Goal: Transaction & Acquisition: Purchase product/service

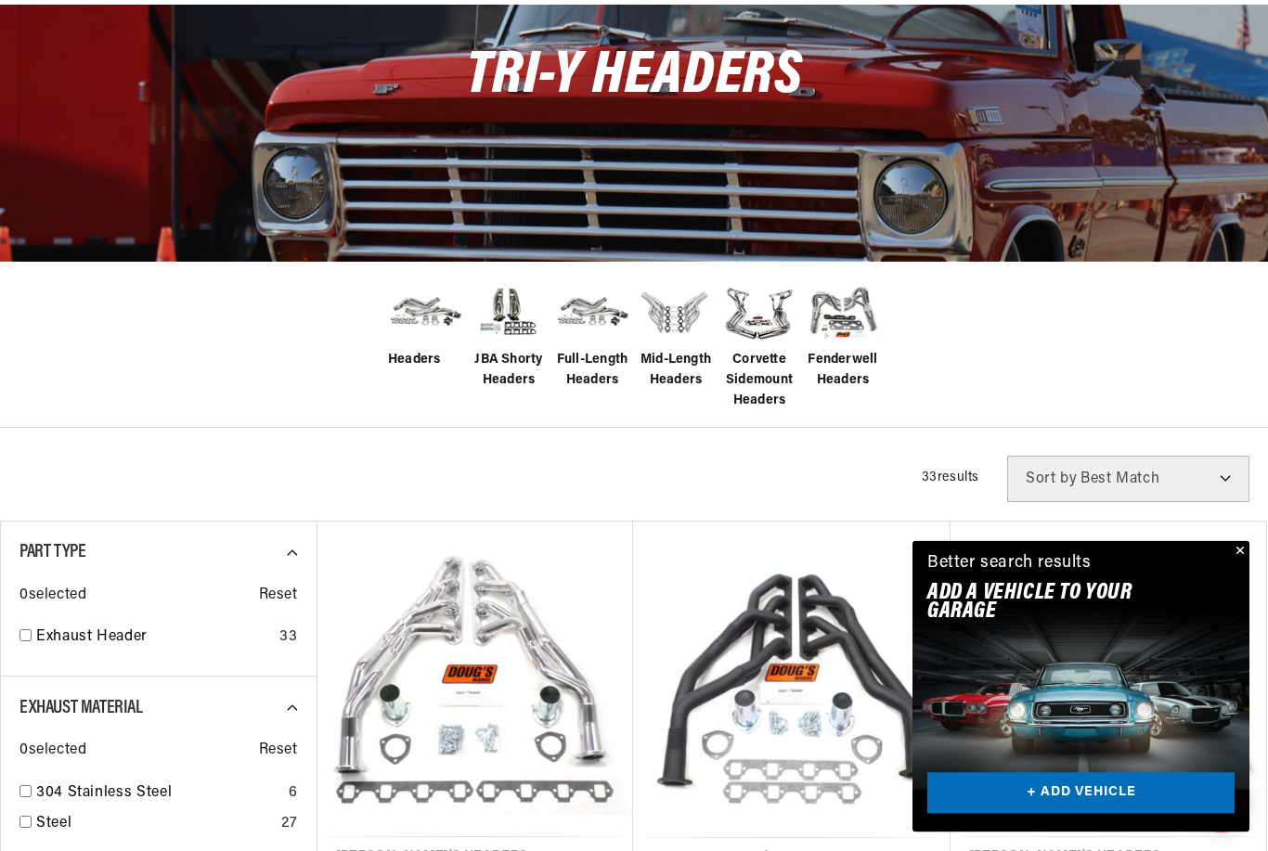
scroll to position [252, 0]
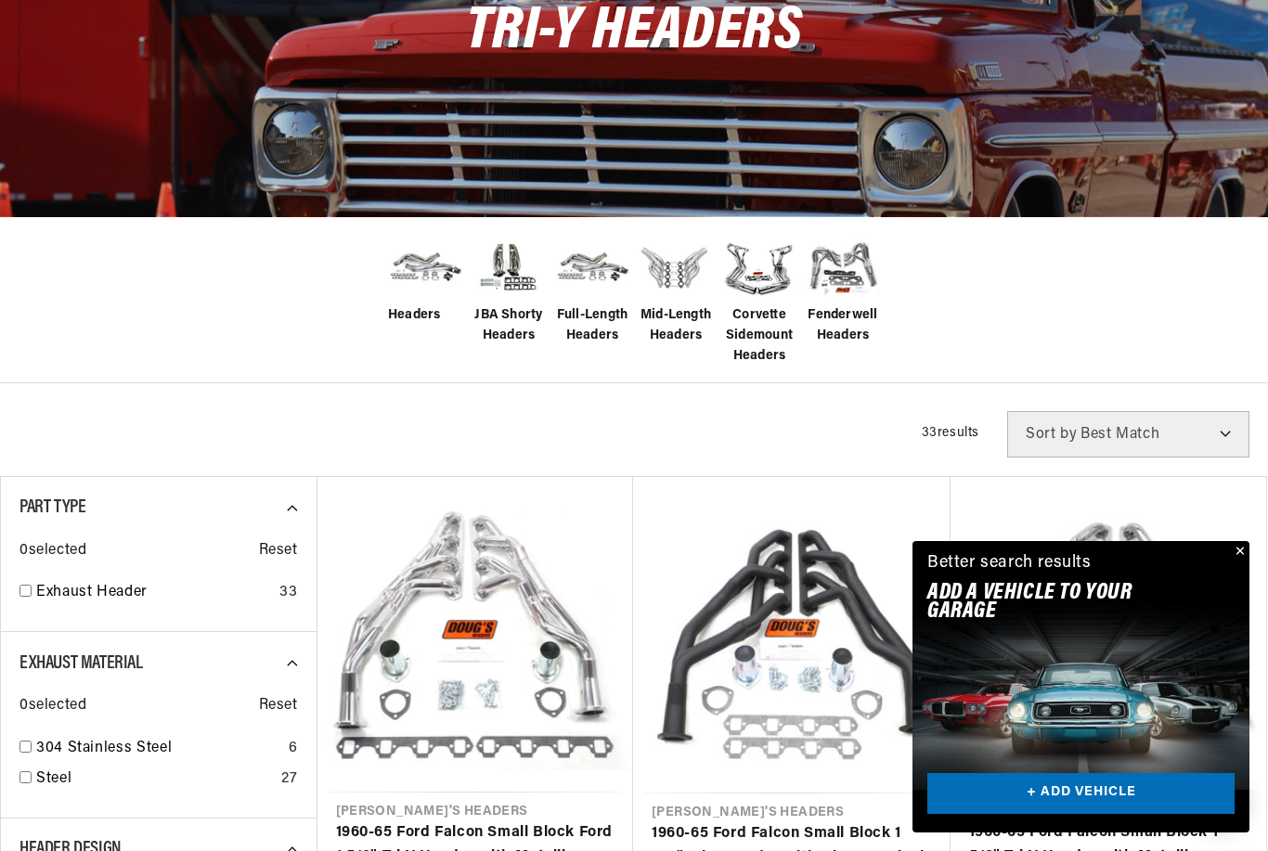
click at [1243, 563] on button "Close" at bounding box center [1238, 552] width 22 height 22
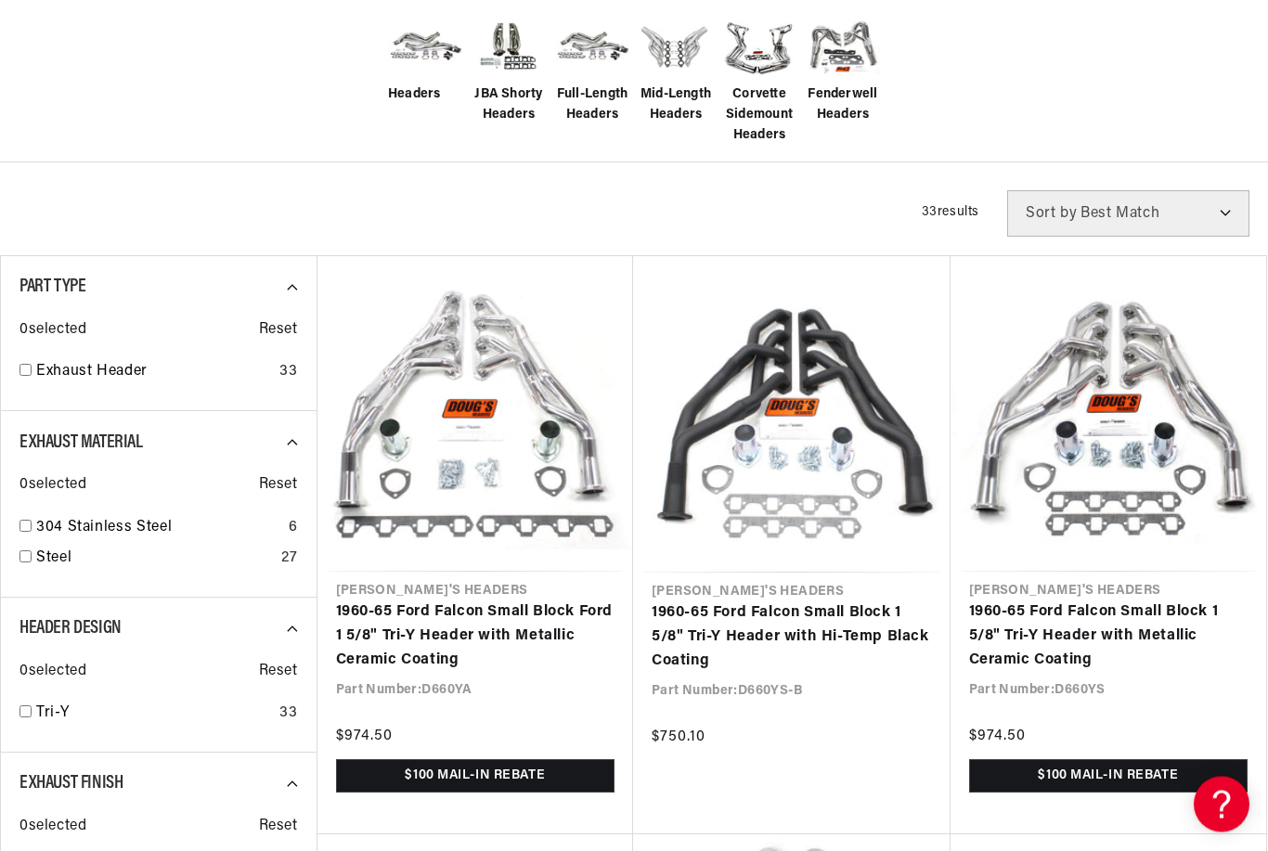
scroll to position [0, 1101]
click at [24, 706] on input "checkbox" at bounding box center [25, 712] width 12 height 12
checkbox input "true"
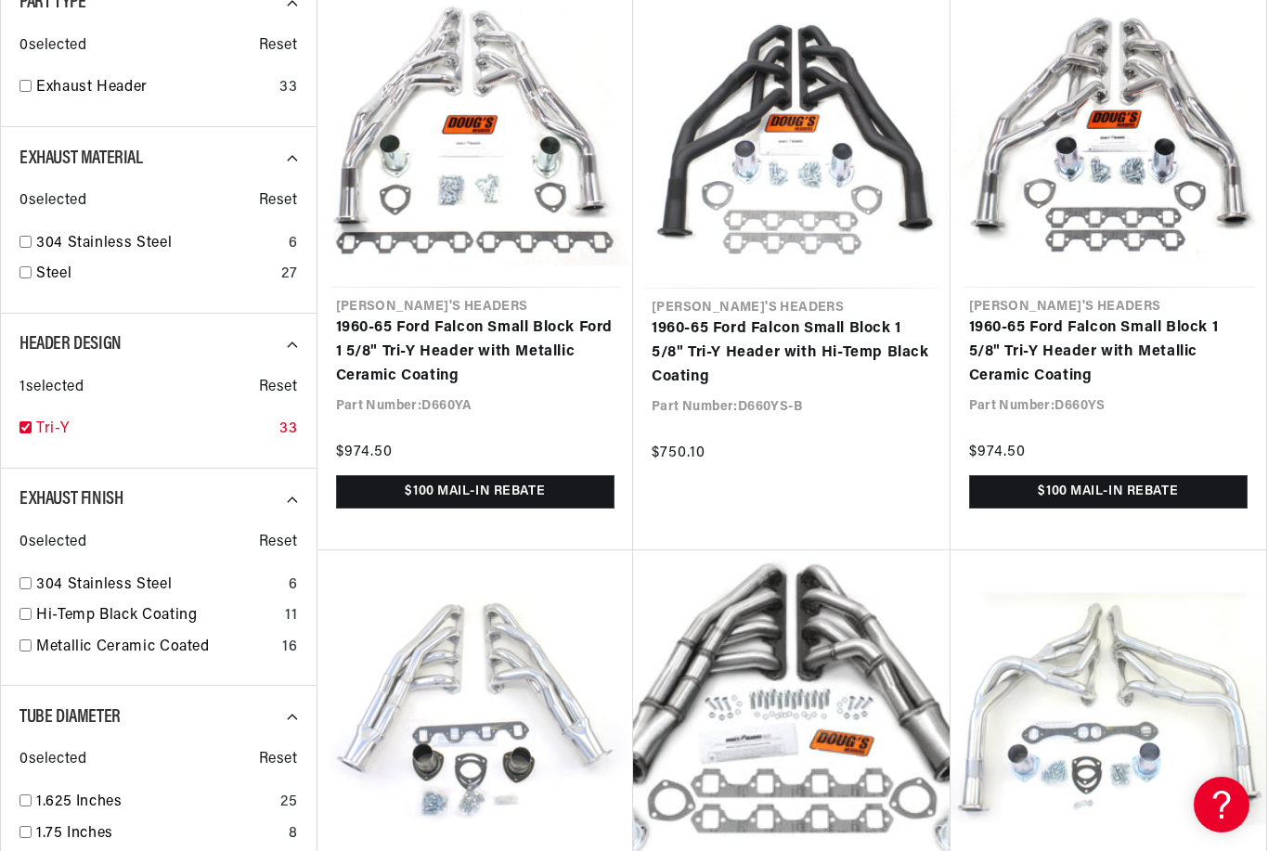
scroll to position [0, 2202]
click at [24, 644] on input "checkbox" at bounding box center [25, 646] width 12 height 12
checkbox input "true"
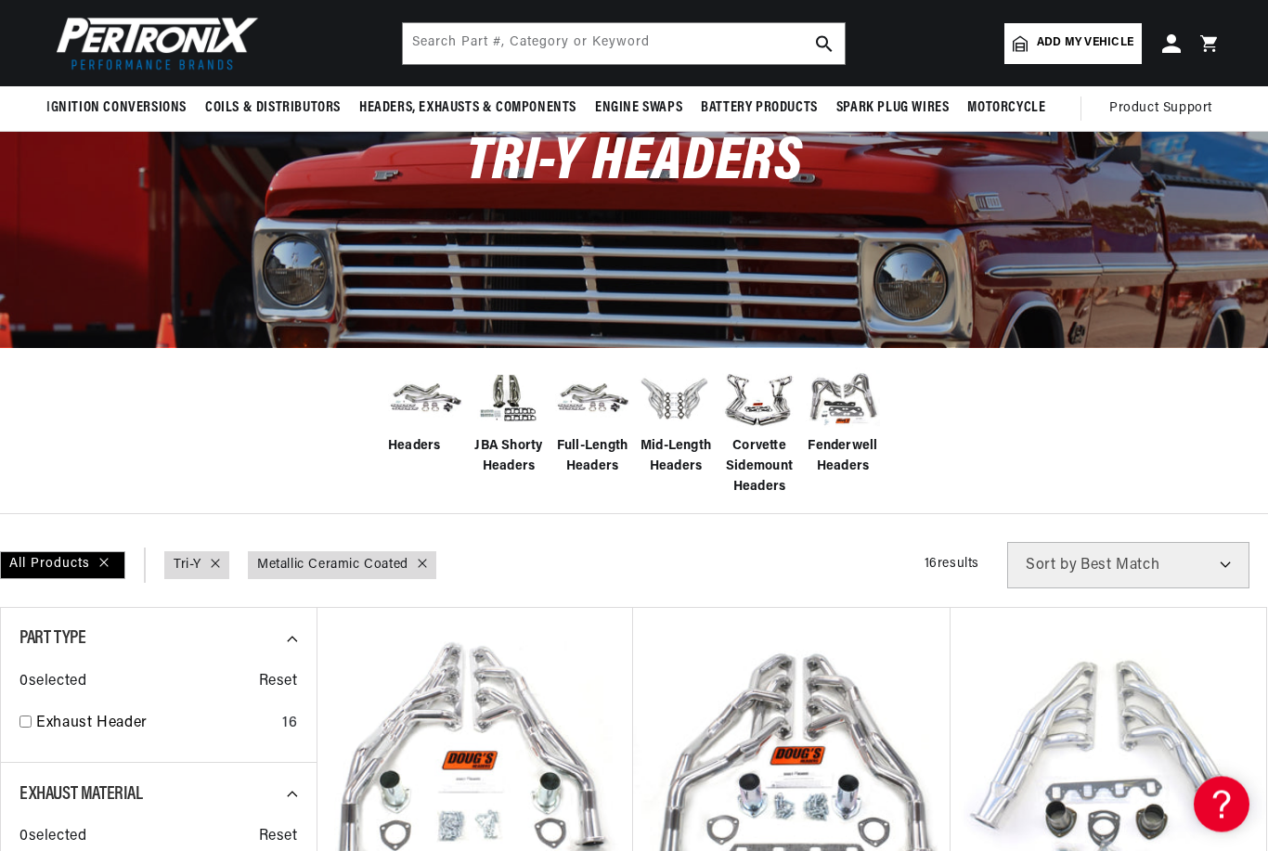
scroll to position [0, 2202]
click at [1086, 46] on span "Add my vehicle" at bounding box center [1085, 43] width 97 height 18
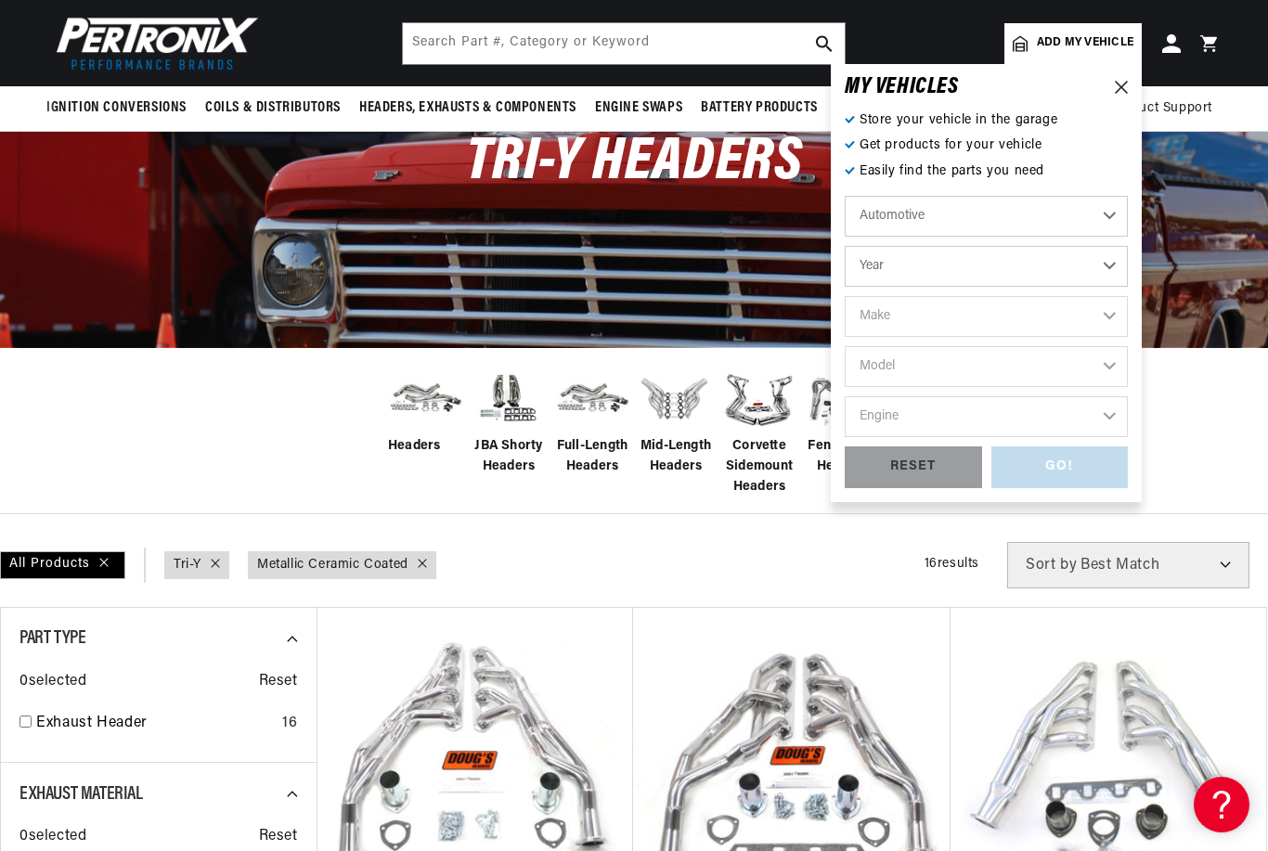
click at [1067, 269] on select "Year 2022 2021 2020 2019 2018 2017 2016 2015 2014 2013 2012 2011 2010 2009 2008…" at bounding box center [986, 266] width 283 height 41
select select "1961"
click at [1043, 275] on select "2022 2021 2020 2019 2018 2017 2016 2015 2014 2013 2012 2011 2010 2009 2008 2007…" at bounding box center [986, 266] width 283 height 41
select select "1968"
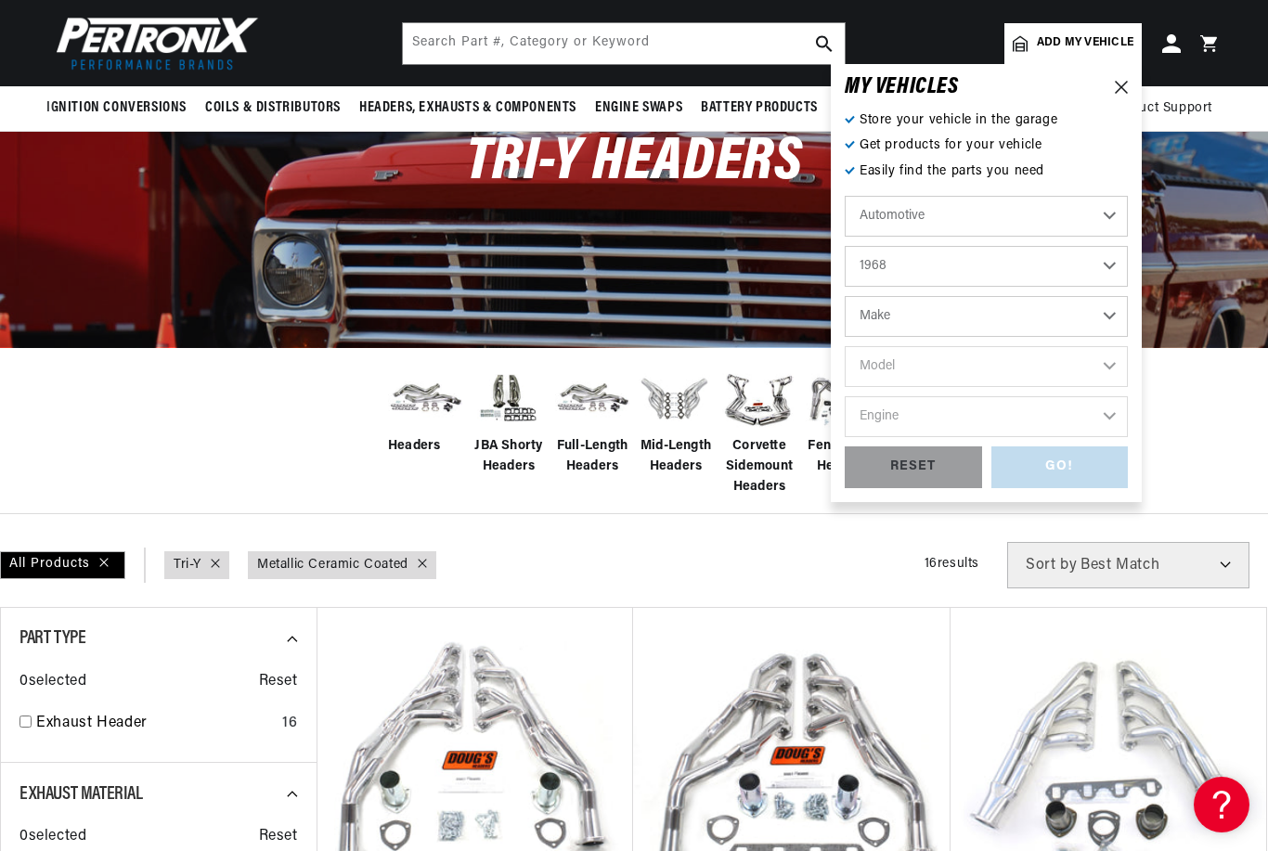
click at [1024, 314] on select "Make Alfa Romeo American Motors Aston Martin Austin Austin Healey Avanti Bentle…" at bounding box center [986, 316] width 283 height 41
select select "Ford"
click at [1047, 368] on select "Model Bronco Country Sedan Country Squire Custom Custom 500 F-100 F-250 F-350 F…" at bounding box center [986, 366] width 283 height 41
select select "Mustang"
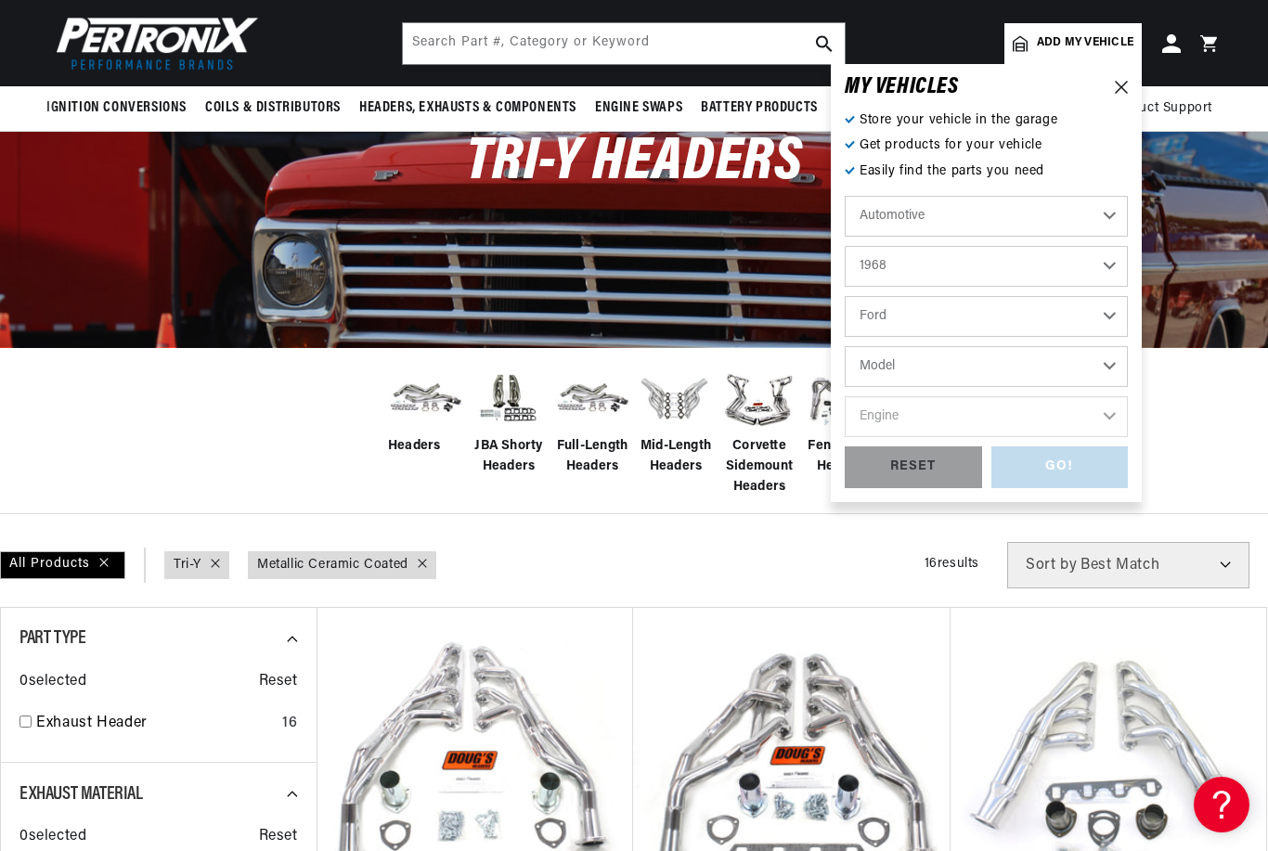
select select "Mustang"
click at [1031, 418] on select "Engine 4.1L 4.3L 5.8L 200cid / 3.3L 289cid / 4.7L 302cid / 5.0L 351W 390cid / 6…" at bounding box center [986, 416] width 283 height 41
select select "428cid-7.0L"
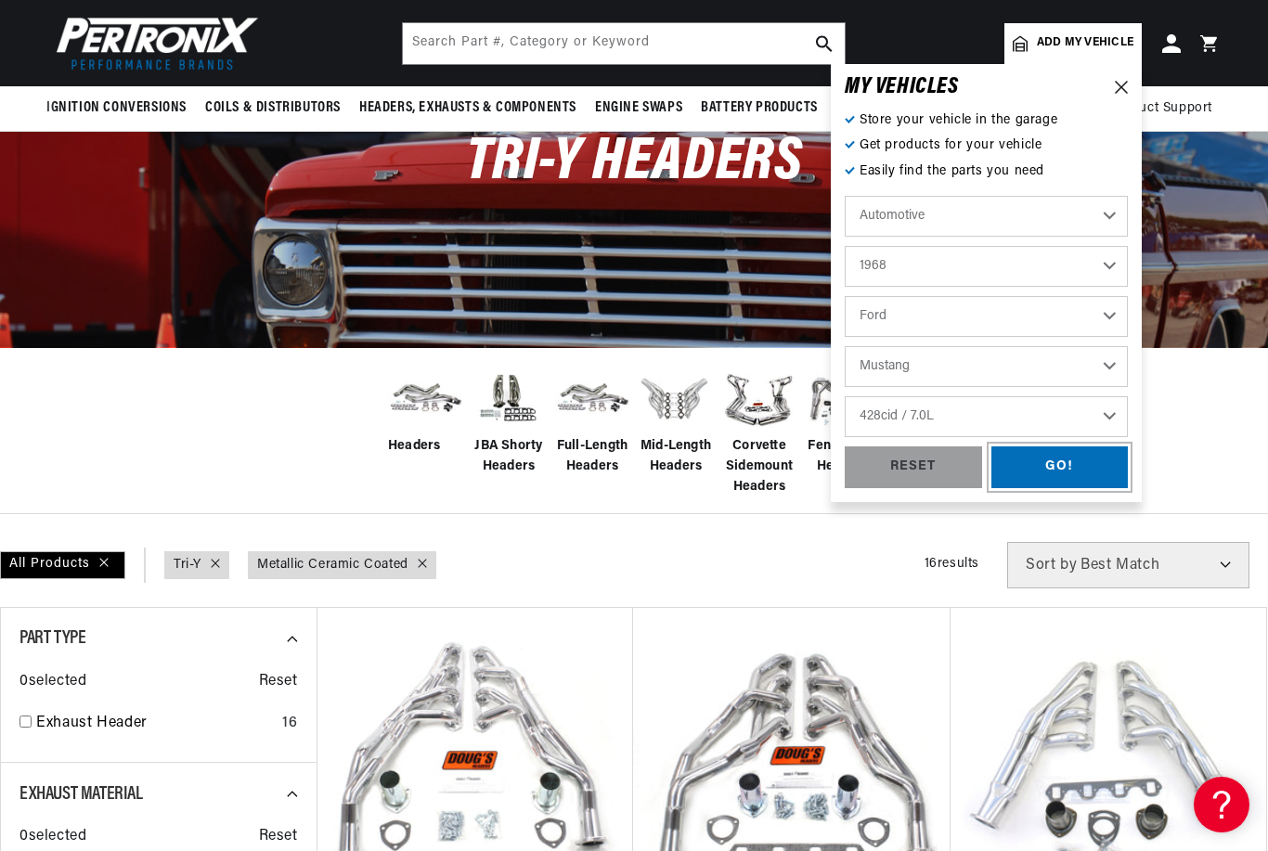
click at [1071, 473] on div "GO!" at bounding box center [1059, 467] width 137 height 42
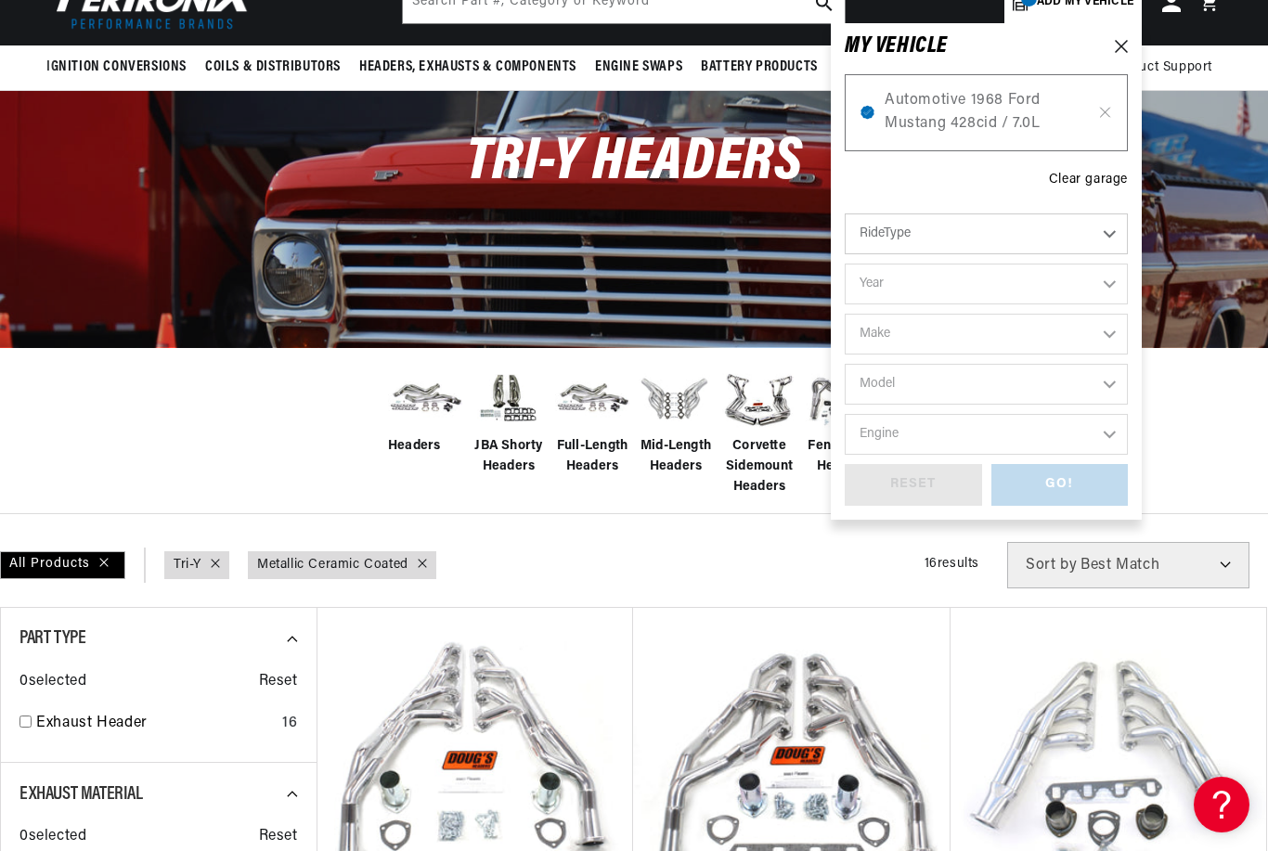
scroll to position [0, 0]
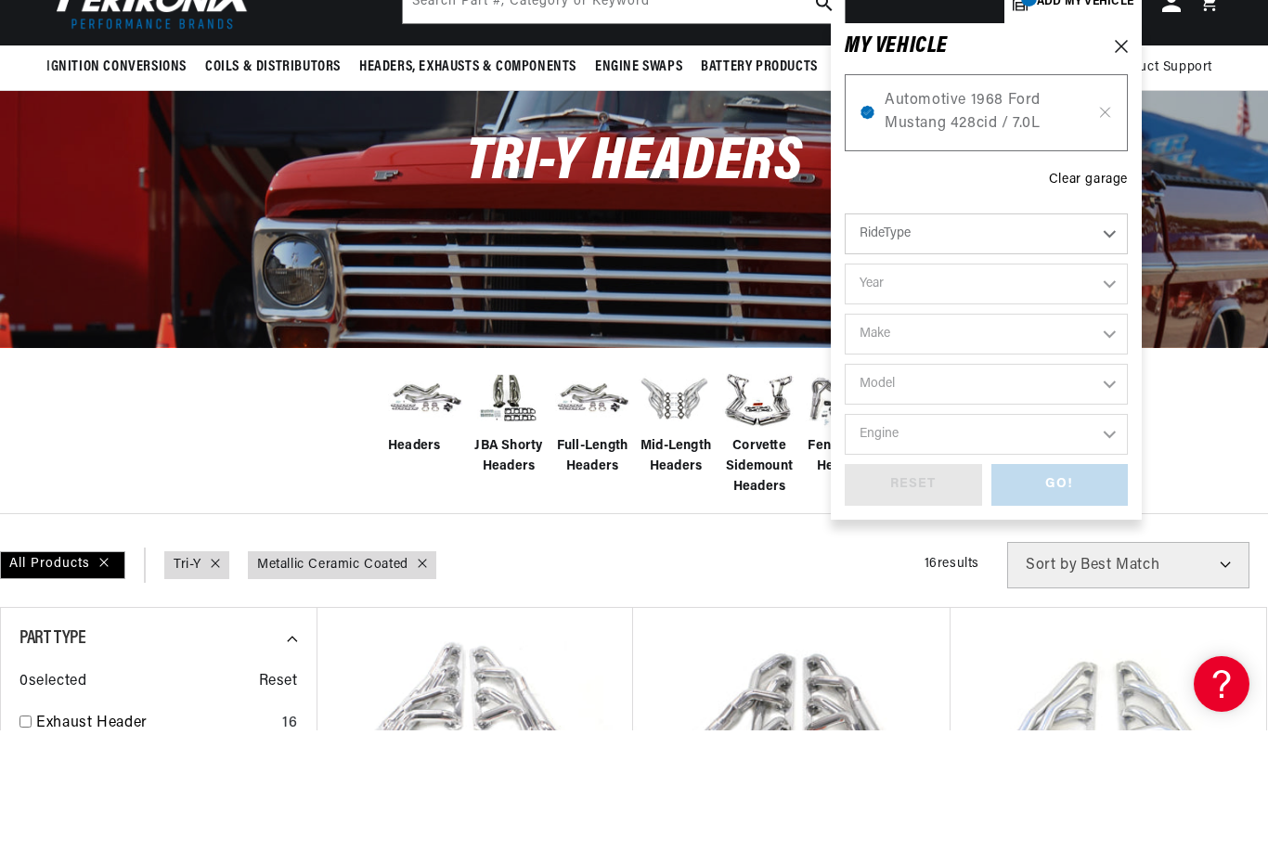
scroll to position [816, 0]
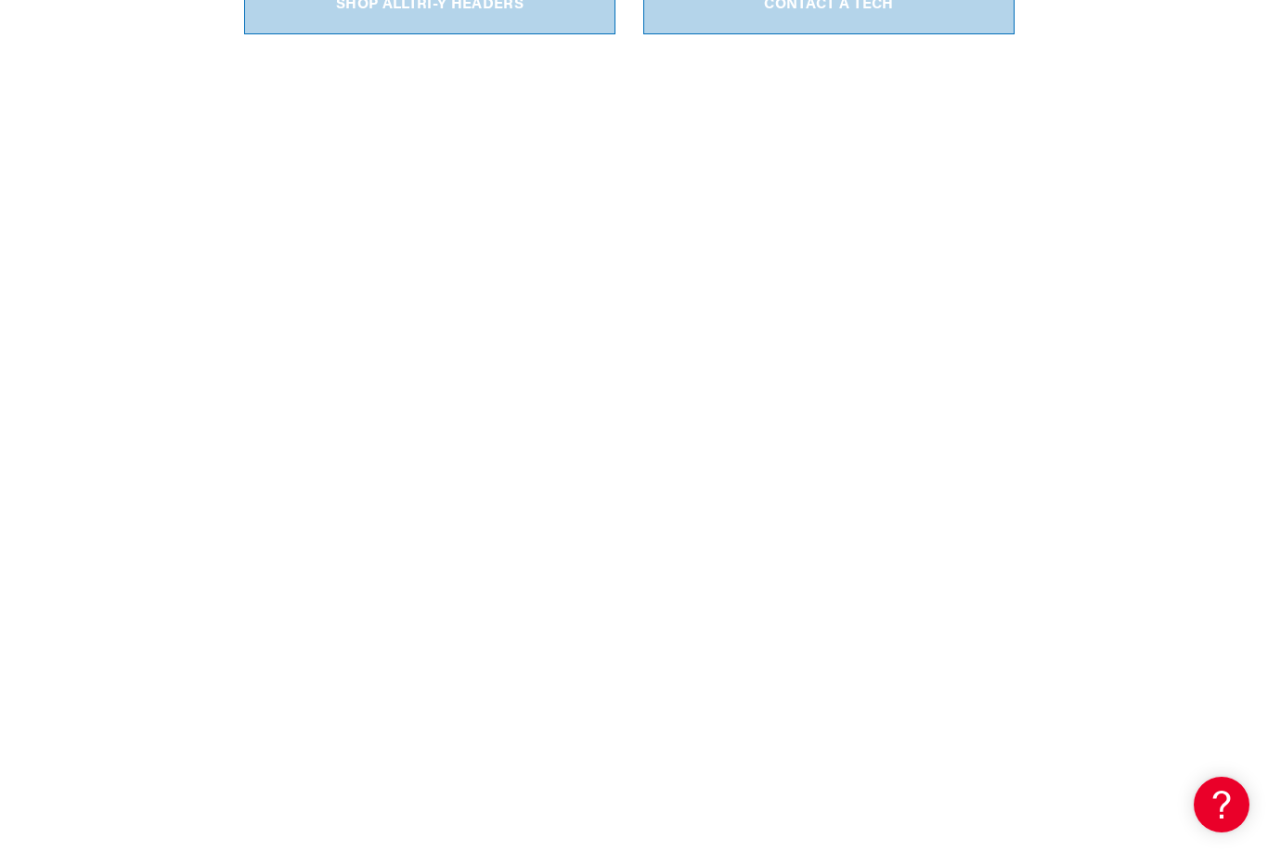
scroll to position [0, 2202]
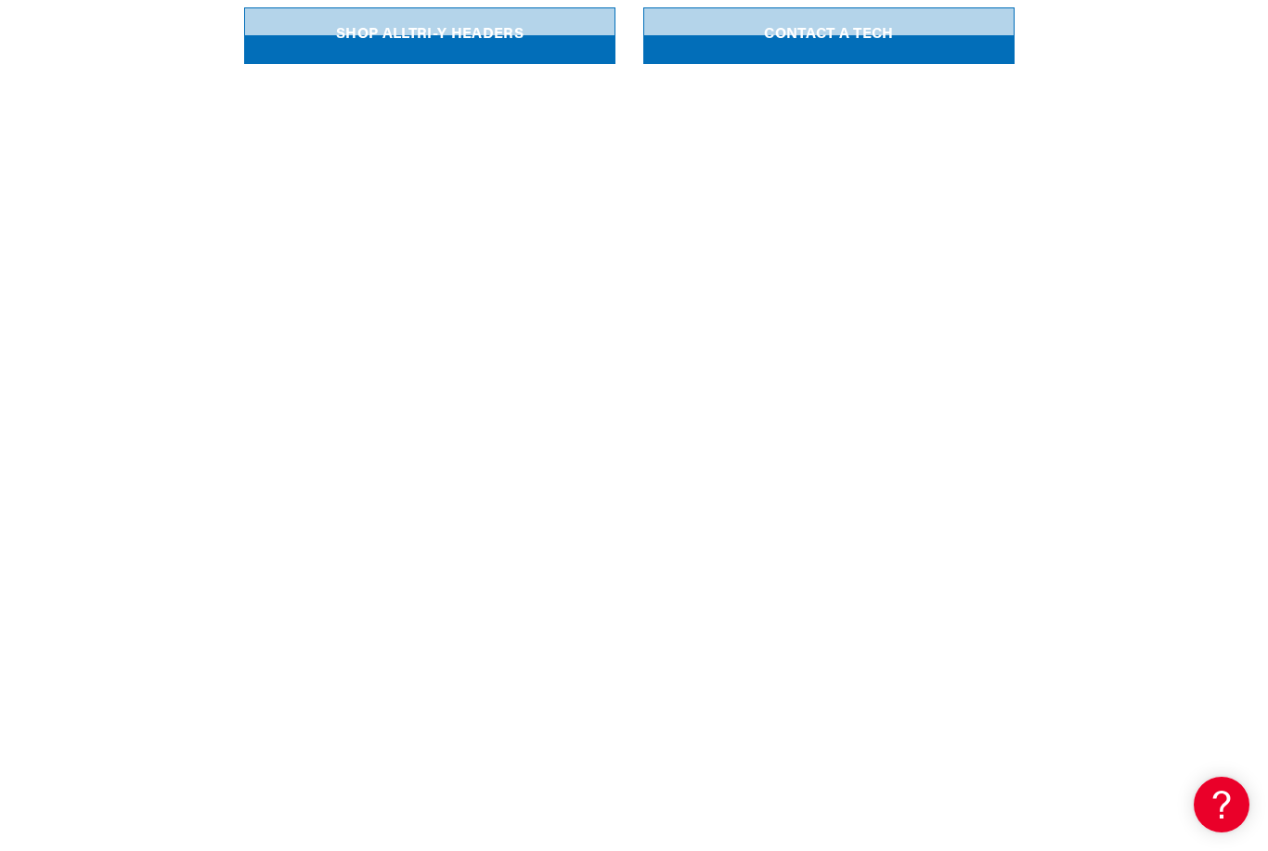
scroll to position [532, 0]
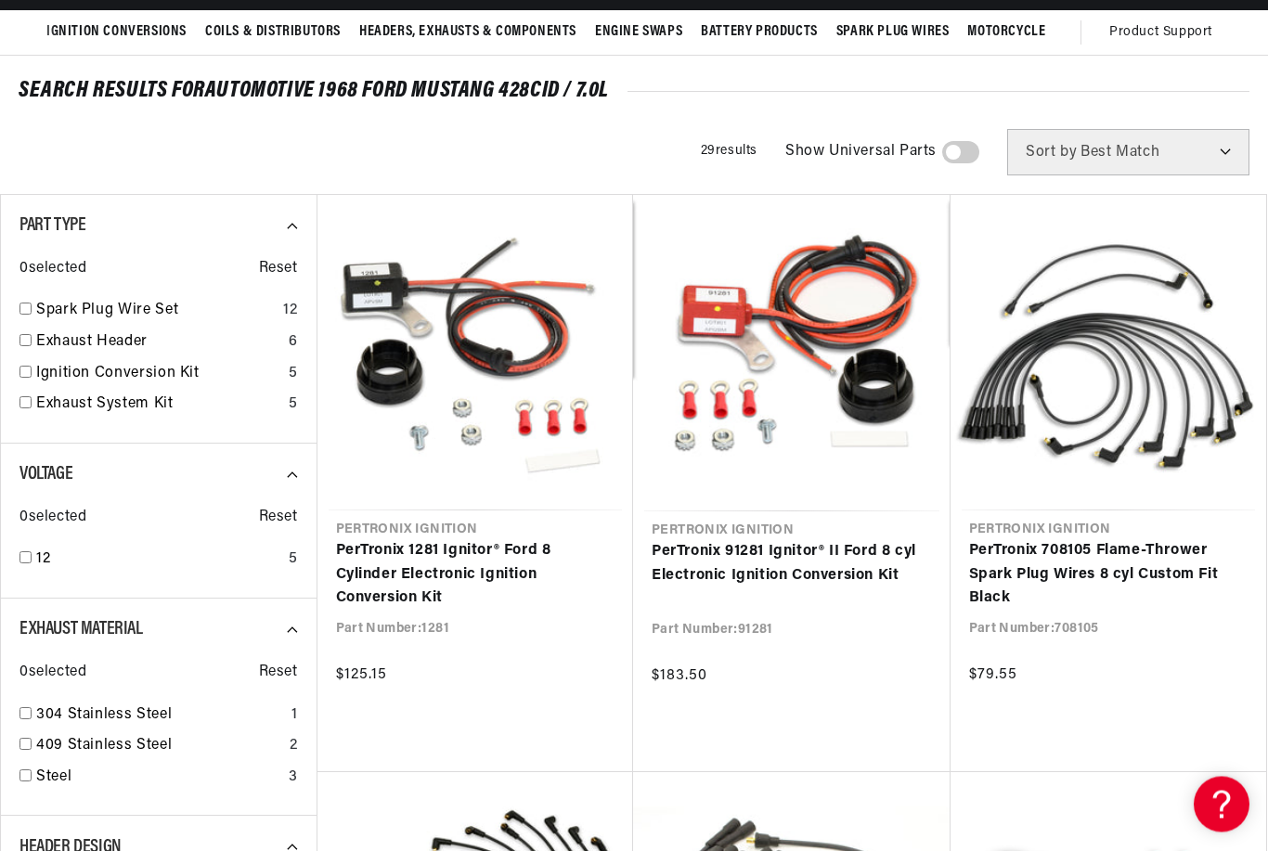
scroll to position [156, 0]
click at [27, 336] on input "checkbox" at bounding box center [25, 340] width 12 height 12
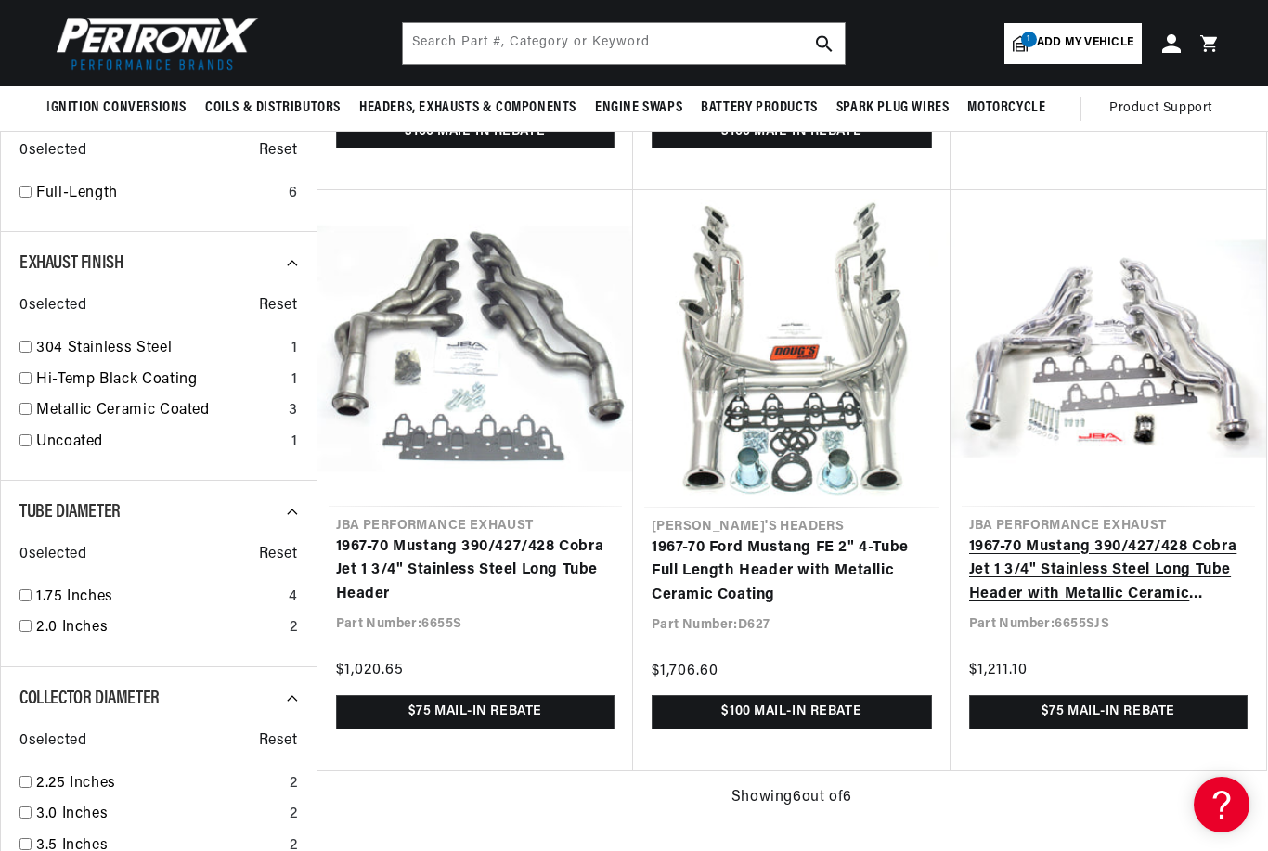
click at [1095, 576] on link "1967-70 Mustang 390/427/428 Cobra Jet 1 3/4" Stainless Steel Long Tube Header w…" at bounding box center [1108, 571] width 279 height 71
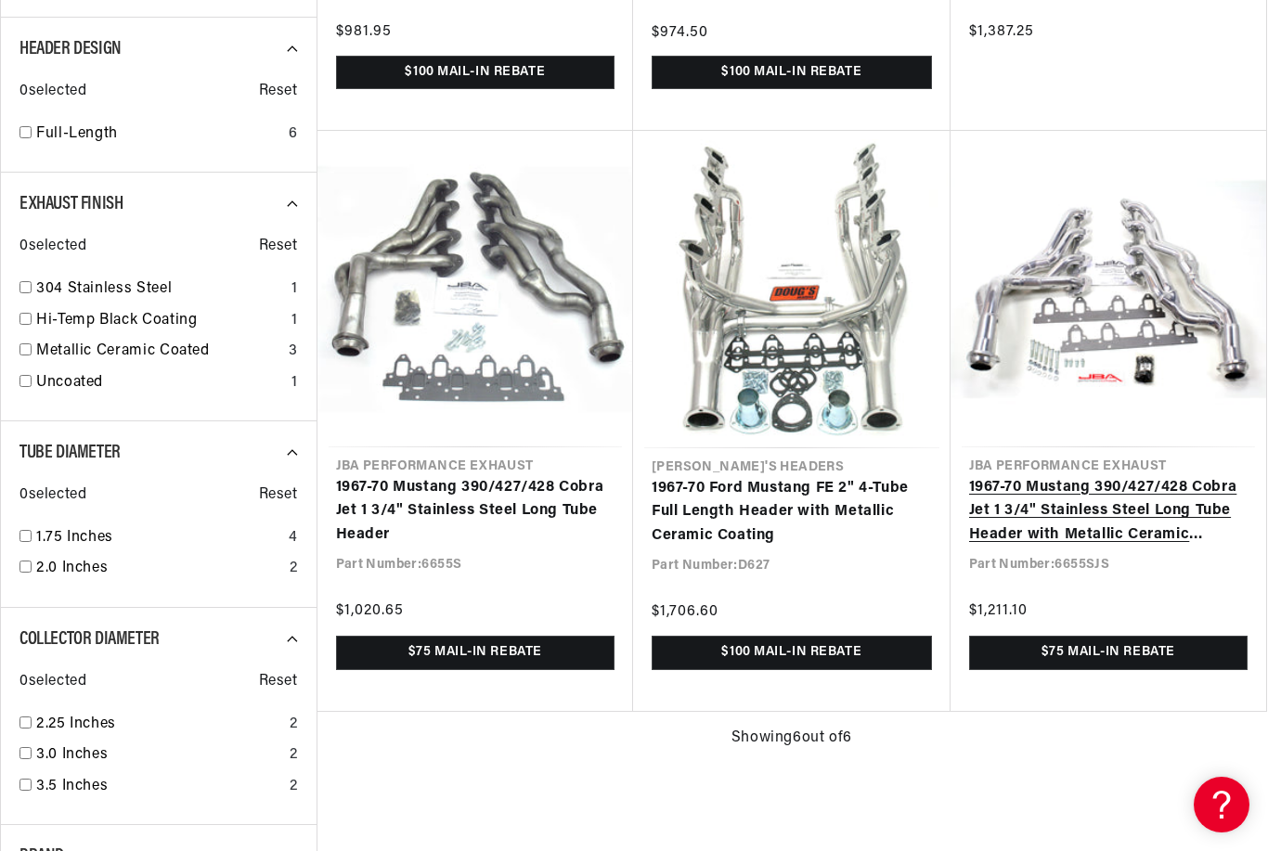
scroll to position [0, 1101]
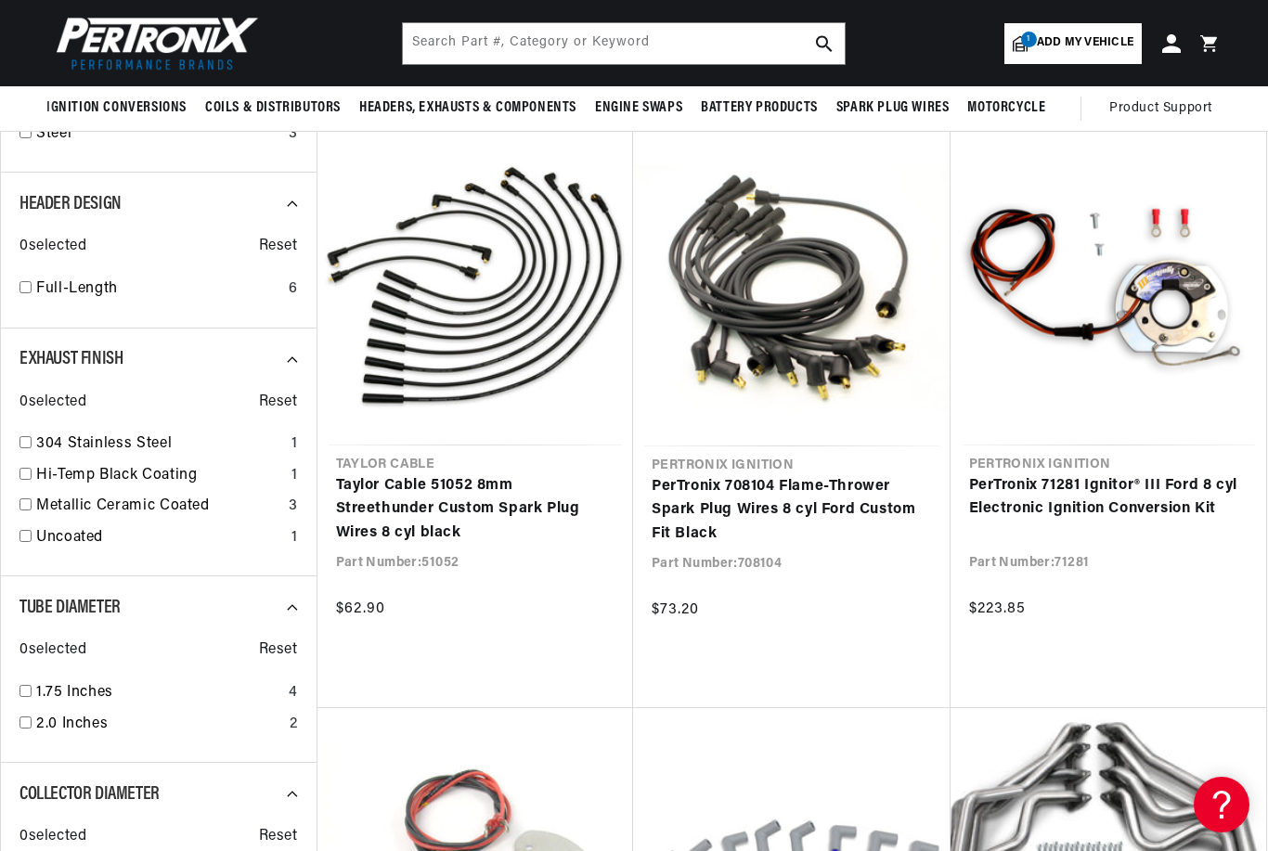
checkbox input "false"
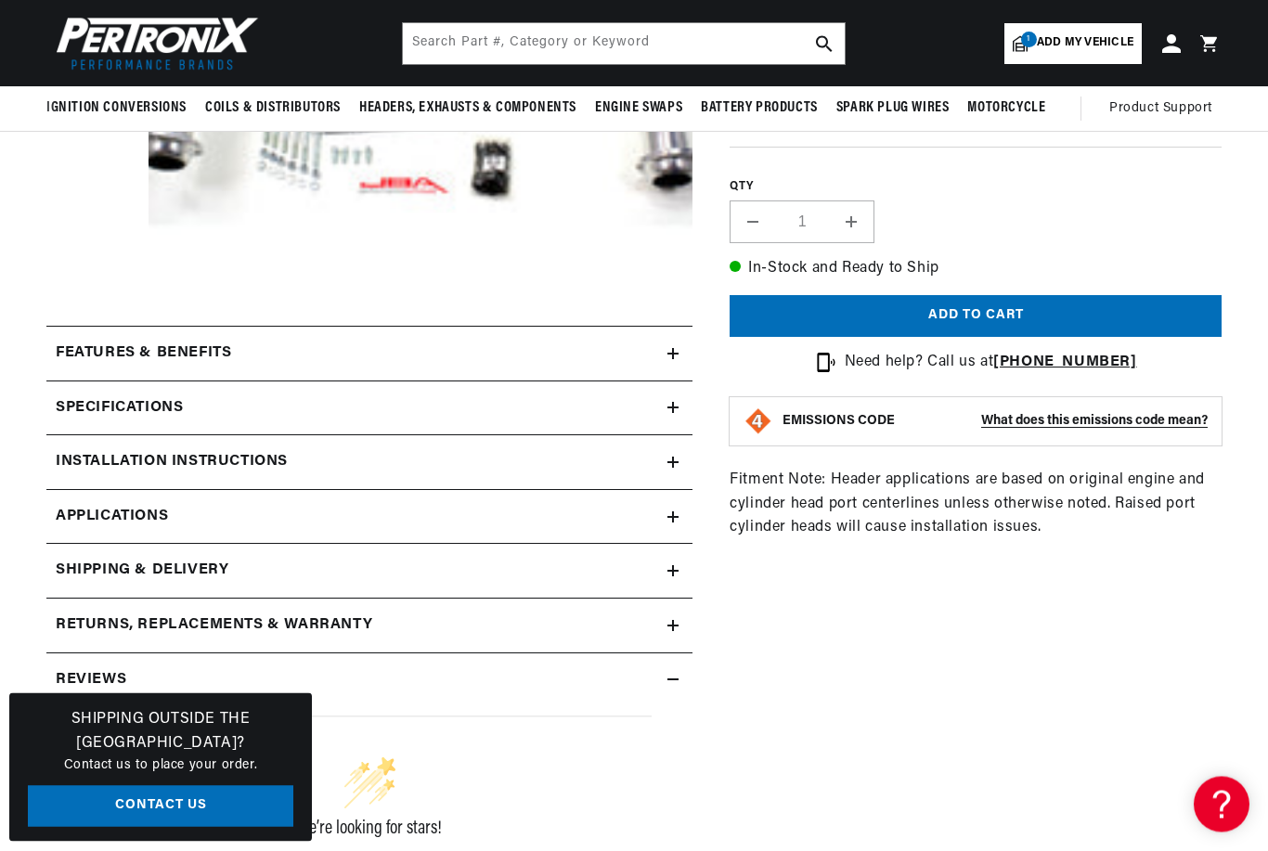
scroll to position [489, 0]
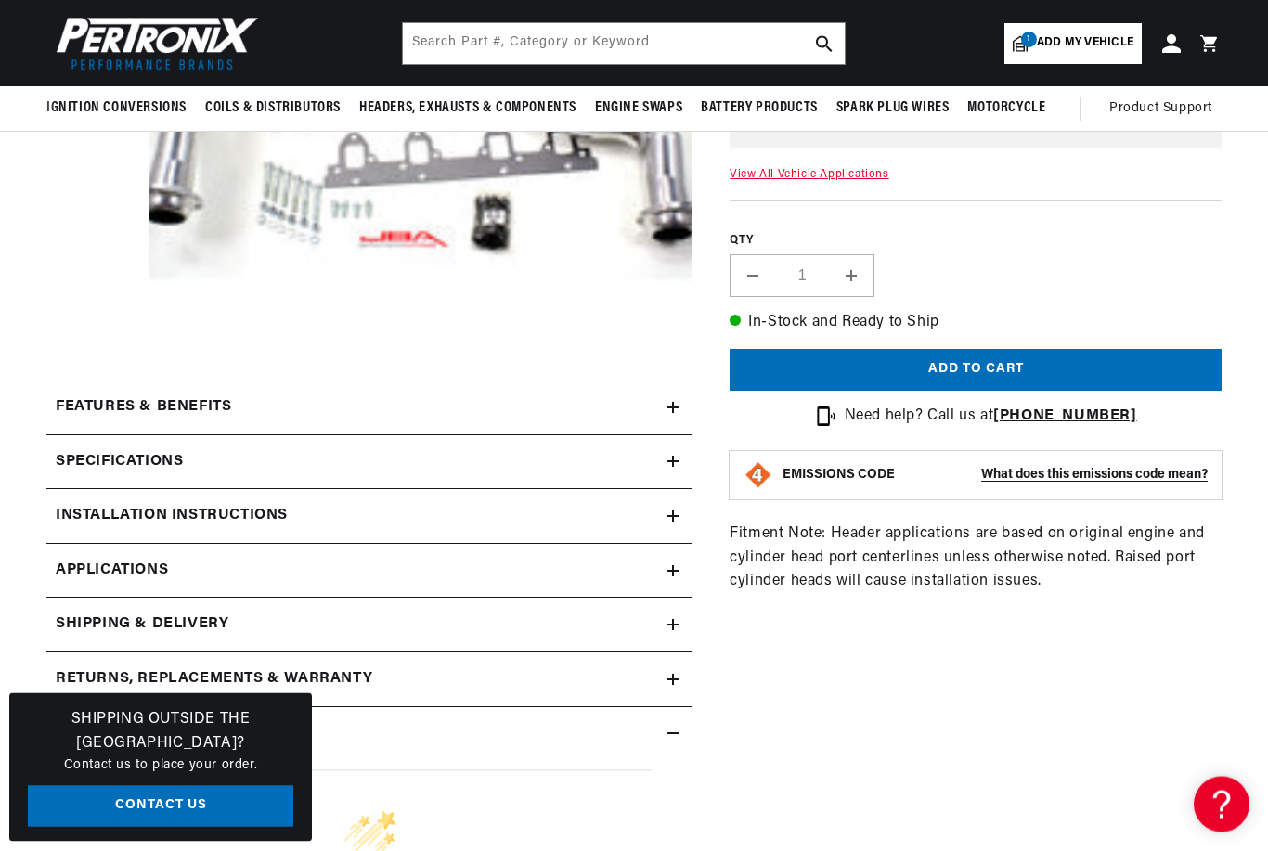
click at [93, 407] on h2 "Features & Benefits" at bounding box center [143, 408] width 175 height 24
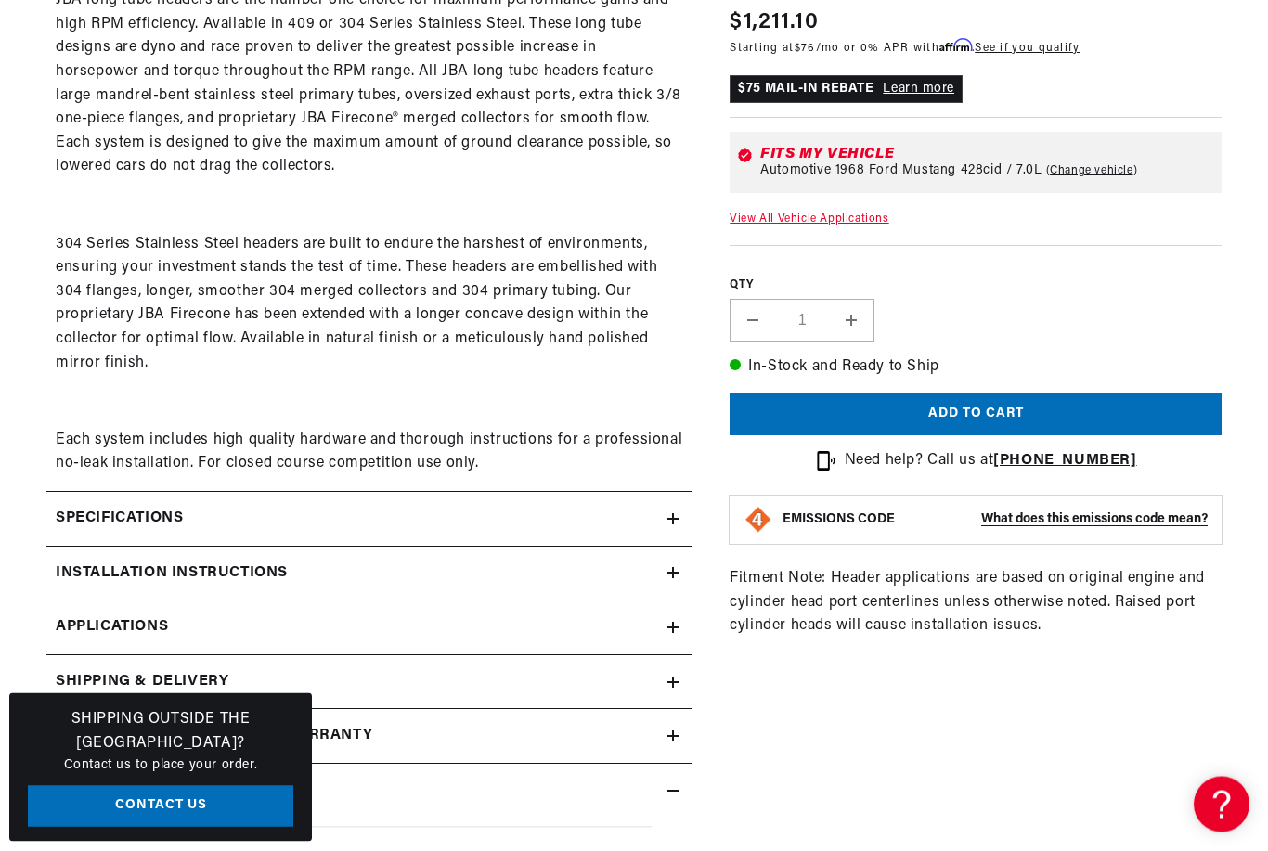
scroll to position [1132, 0]
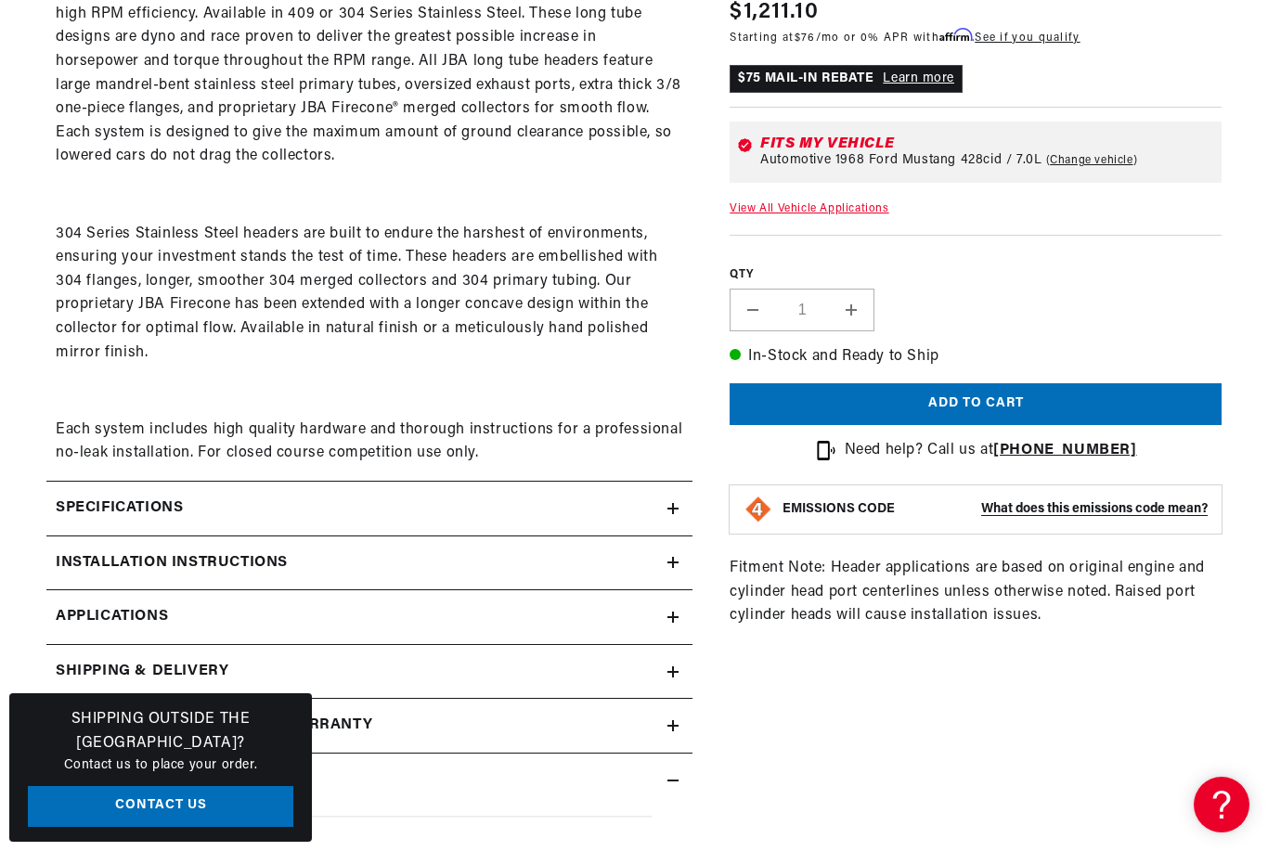
click at [77, 499] on h2 "Specifications" at bounding box center [119, 509] width 127 height 24
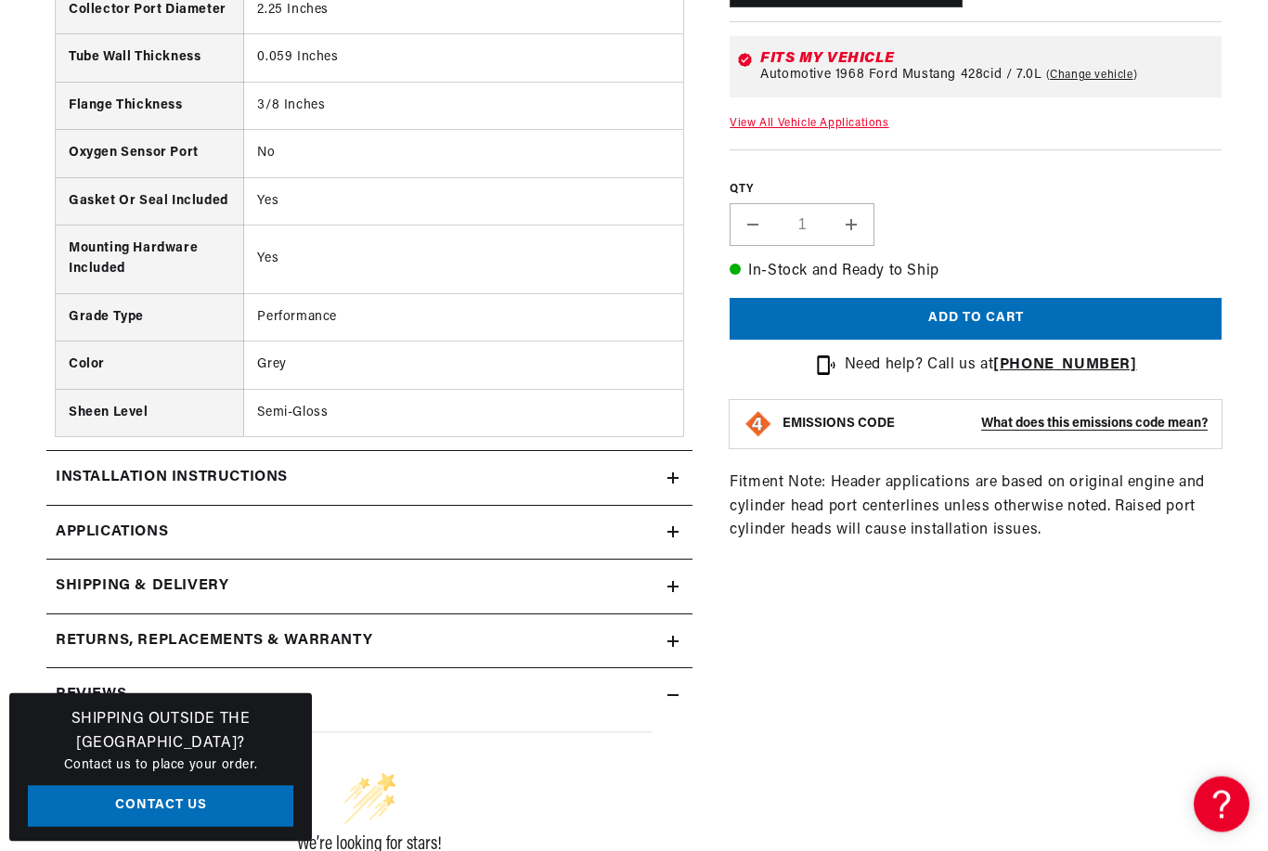
scroll to position [0, 0]
click at [94, 471] on h2 "Installation instructions" at bounding box center [172, 479] width 232 height 24
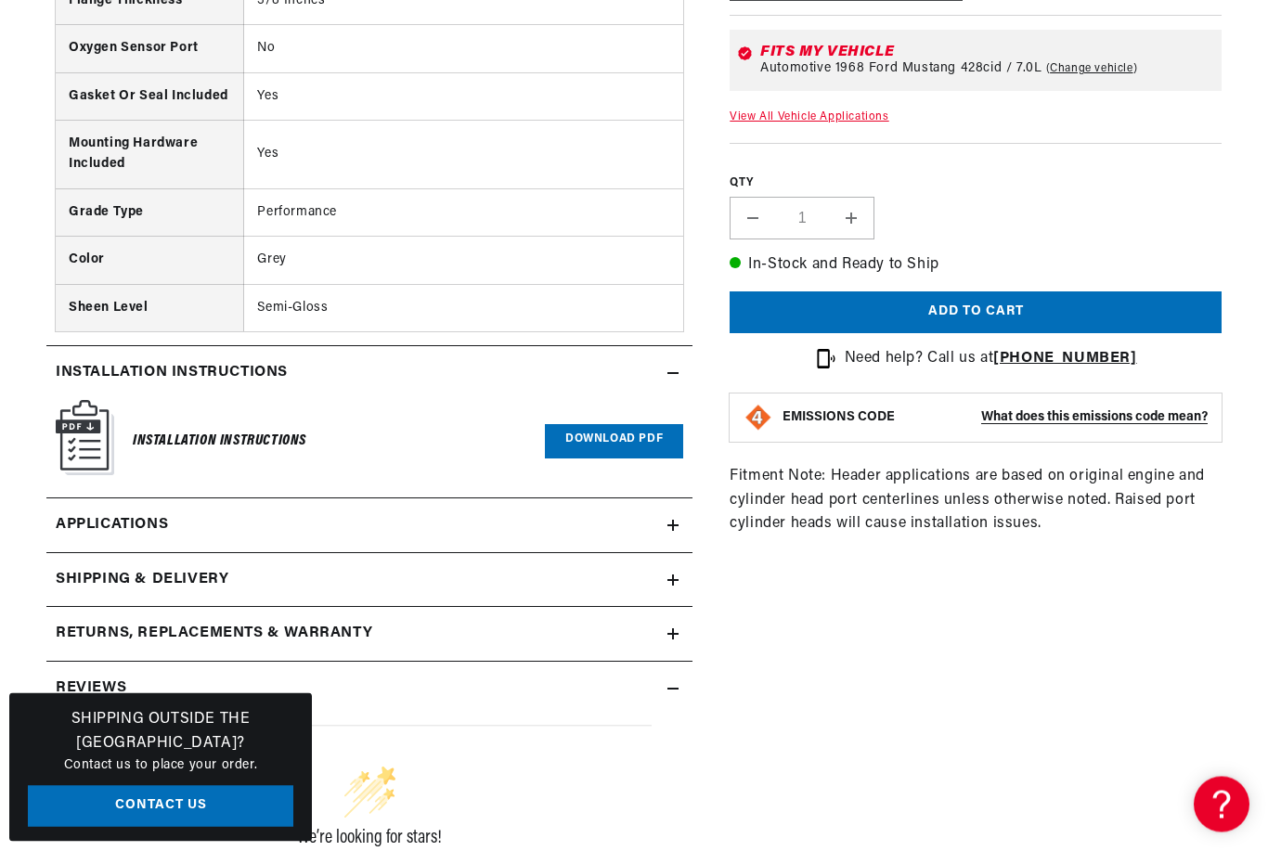
click at [84, 514] on span "Applications" at bounding box center [112, 526] width 112 height 24
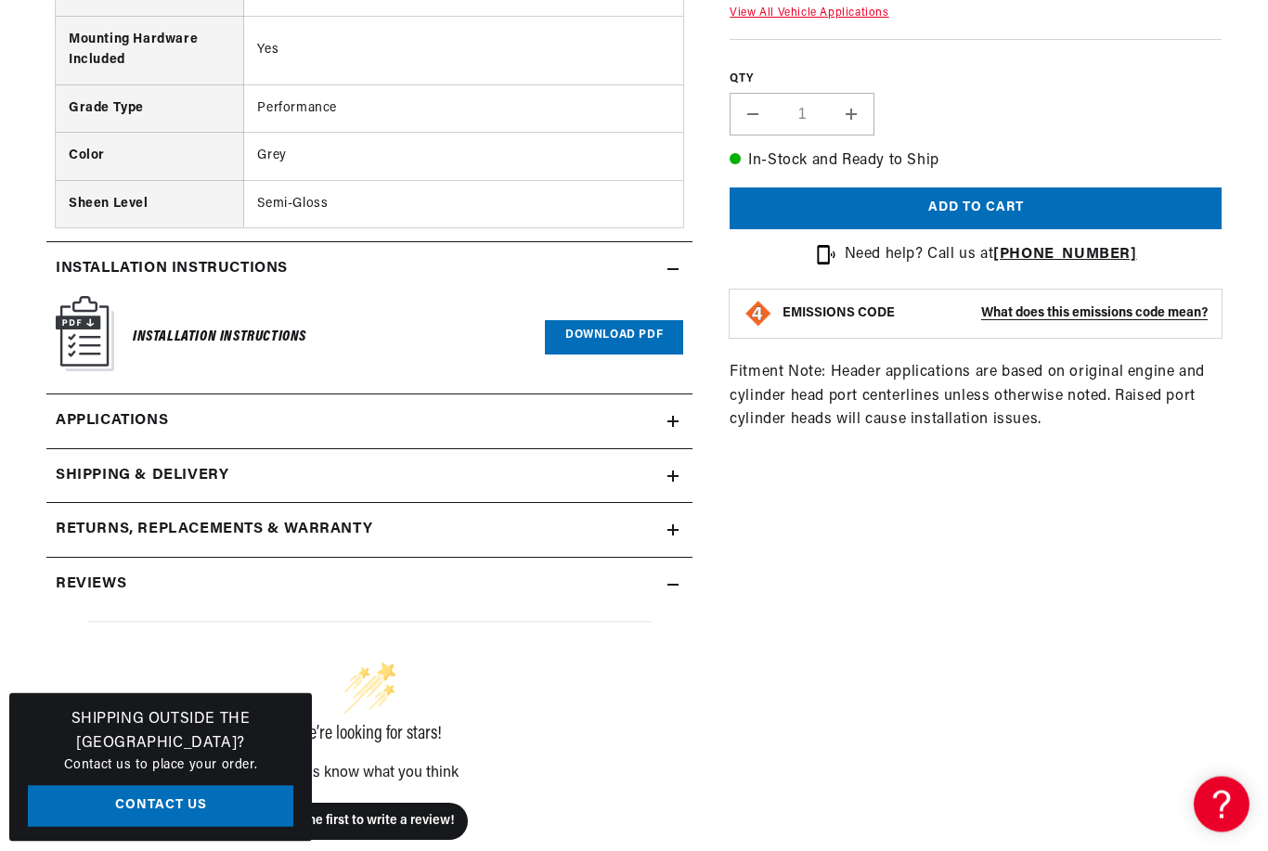
click at [65, 574] on h2 "Reviews" at bounding box center [91, 586] width 71 height 24
